Goal: Navigation & Orientation: Find specific page/section

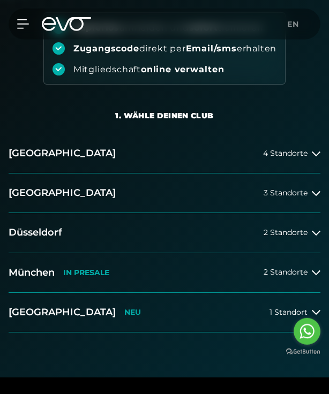
scroll to position [142, 0]
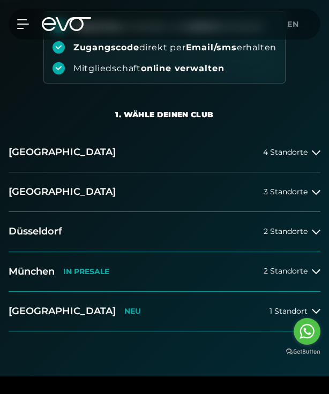
click at [301, 196] on button "[GEOGRAPHIC_DATA] 3 Standorte" at bounding box center [165, 192] width 312 height 40
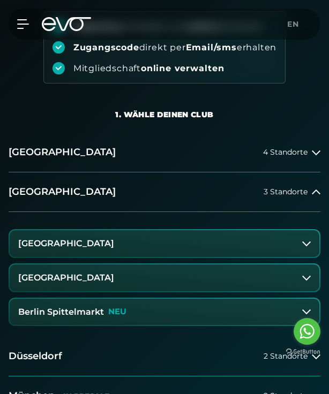
click at [297, 314] on button "Berlin Spittelmarkt NEU" at bounding box center [164, 312] width 309 height 27
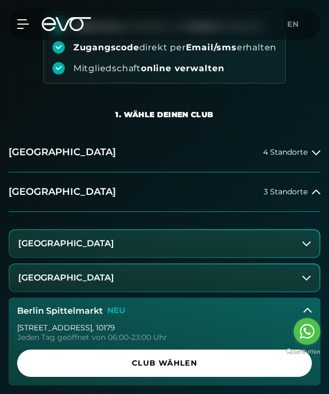
click at [232, 360] on span "Club wählen" at bounding box center [164, 363] width 269 height 11
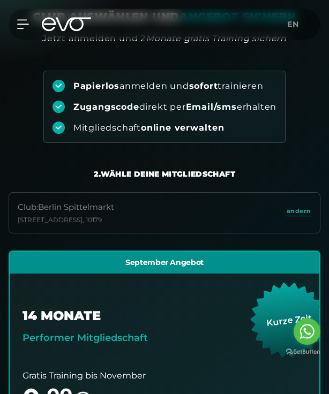
scroll to position [82, 0]
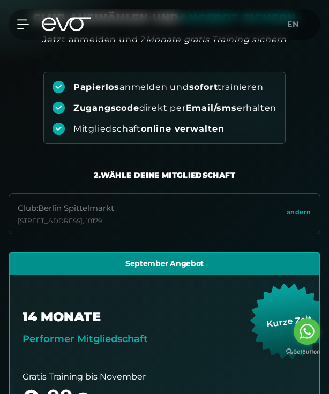
click at [28, 21] on icon at bounding box center [23, 24] width 12 height 10
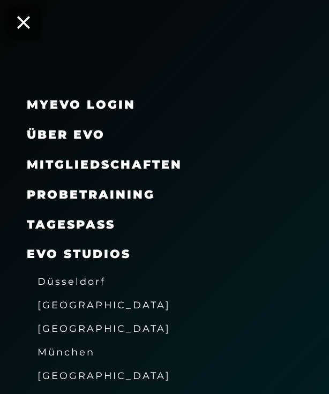
scroll to position [20, 0]
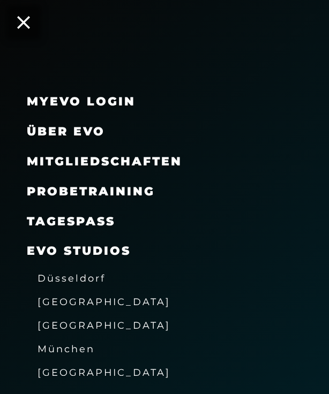
click at [61, 303] on span "[GEOGRAPHIC_DATA]" at bounding box center [103, 301] width 133 height 11
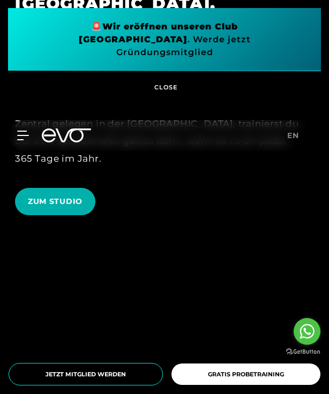
scroll to position [701, 0]
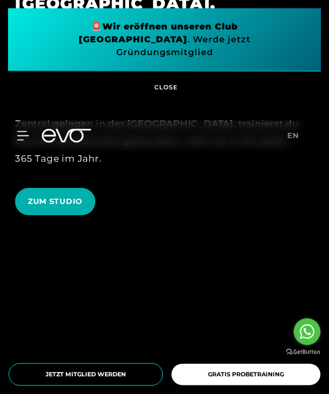
click at [36, 206] on span "ZUM STUDIO" at bounding box center [55, 201] width 55 height 11
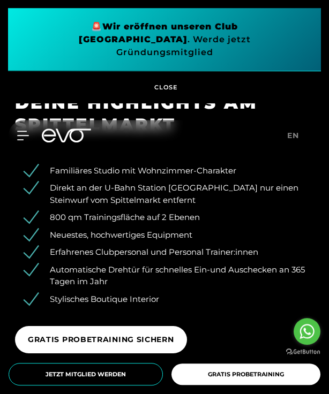
scroll to position [1561, 0]
